Goal: Navigation & Orientation: Find specific page/section

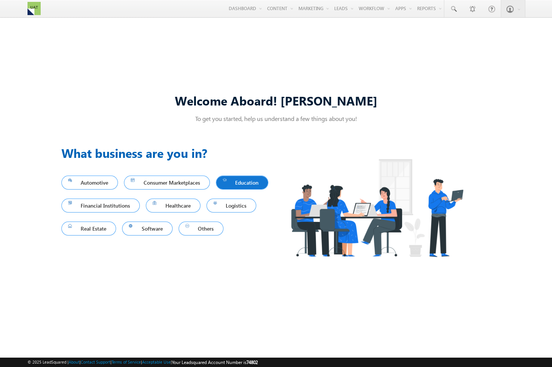
click at [223, 188] on span "Education" at bounding box center [242, 183] width 39 height 10
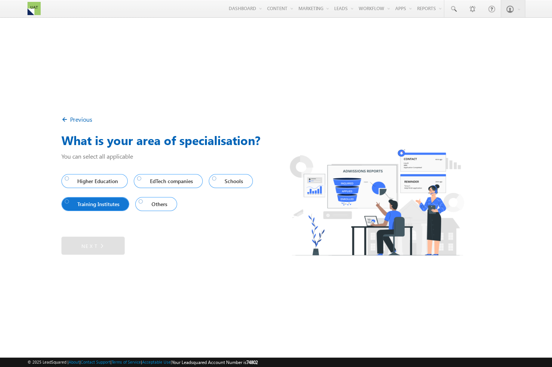
click at [92, 206] on span "Training Institutes" at bounding box center [94, 204] width 58 height 10
click at [92, 245] on link "Next" at bounding box center [92, 246] width 63 height 18
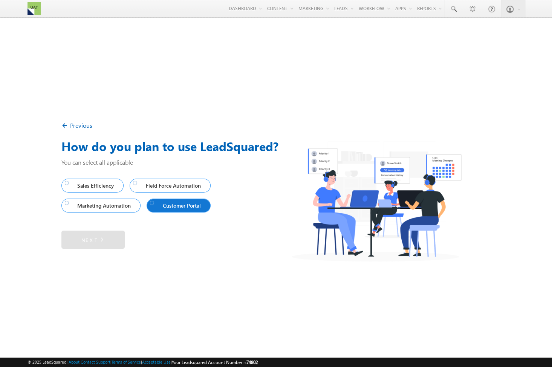
click at [155, 205] on div at bounding box center [152, 202] width 5 height 5
click at [100, 237] on img at bounding box center [99, 240] width 7 height 8
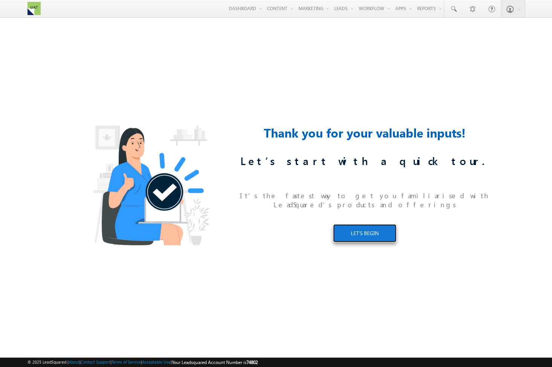
click at [368, 228] on link "LET’S BEGIN" at bounding box center [364, 233] width 63 height 18
